Goal: Information Seeking & Learning: Learn about a topic

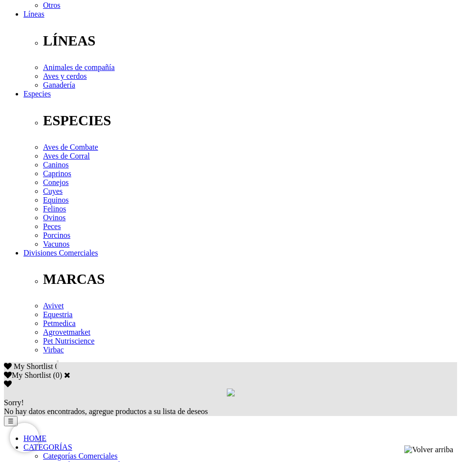
scroll to position [293, 0]
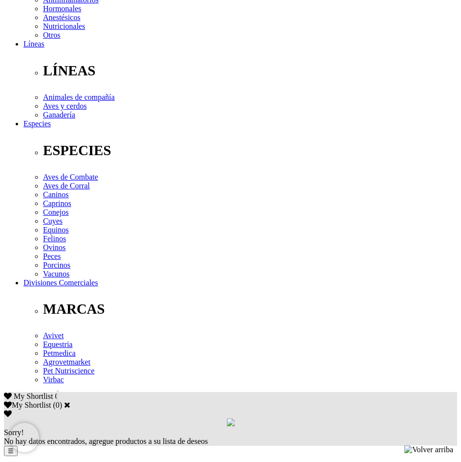
scroll to position [98, 0]
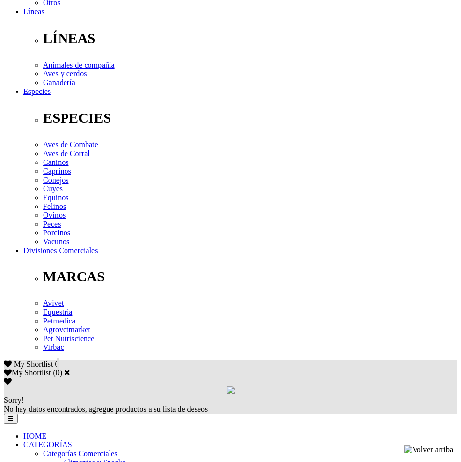
scroll to position [293, 0]
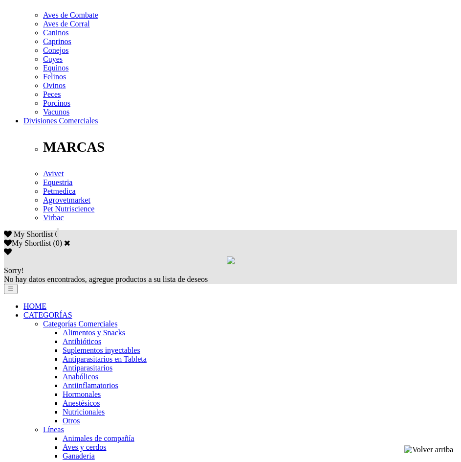
scroll to position [440, 0]
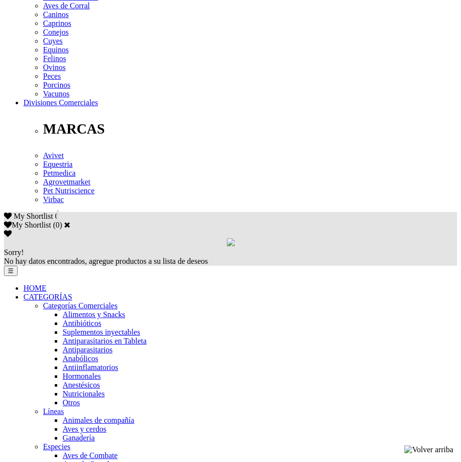
drag, startPoint x: 144, startPoint y: 206, endPoint x: 119, endPoint y: 206, distance: 24.9
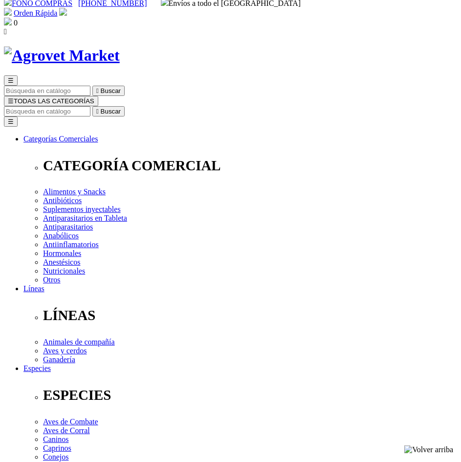
scroll to position [0, 0]
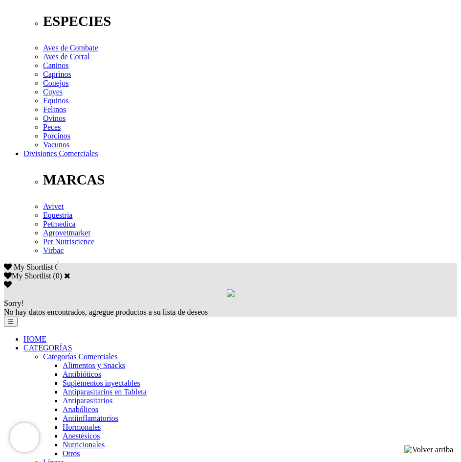
scroll to position [391, 0]
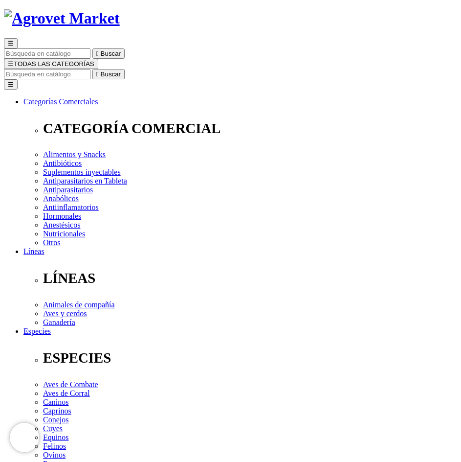
scroll to position [0, 0]
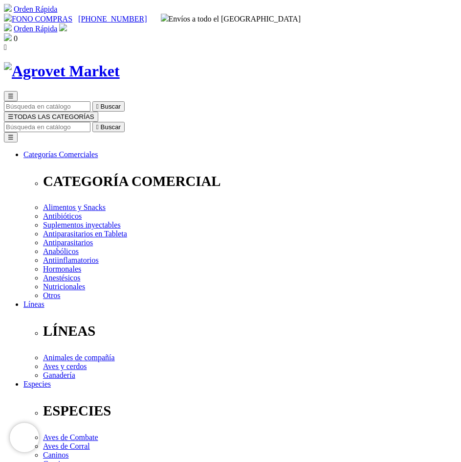
select select "19"
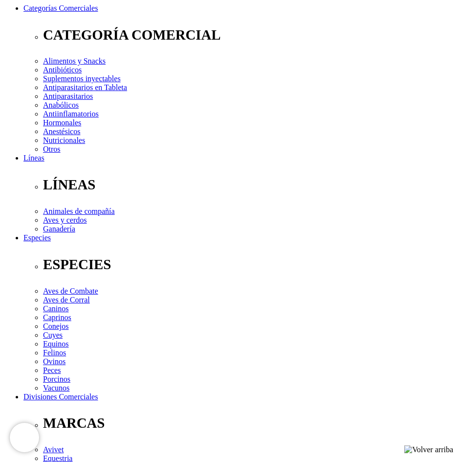
scroll to position [147, 0]
radio input "true"
select select "0"
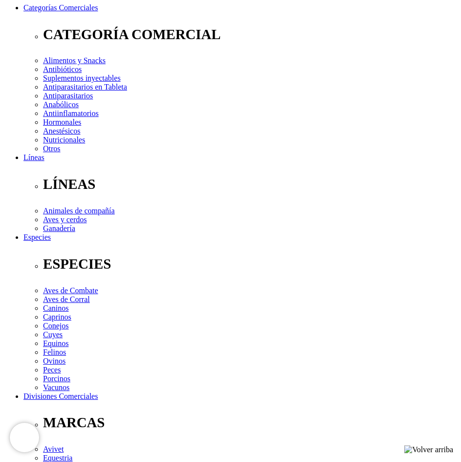
radio input "true"
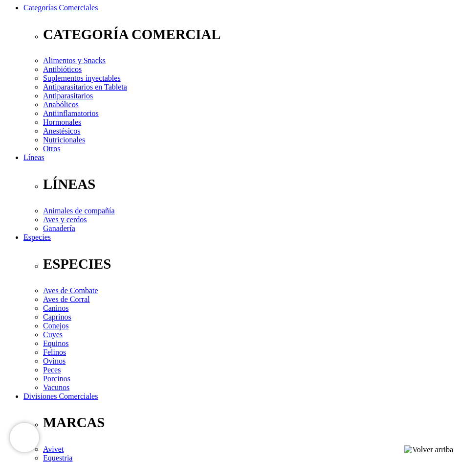
select select "19"
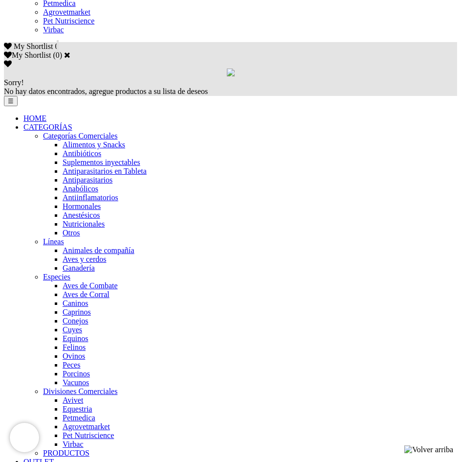
scroll to position [685, 0]
